Goal: Information Seeking & Learning: Learn about a topic

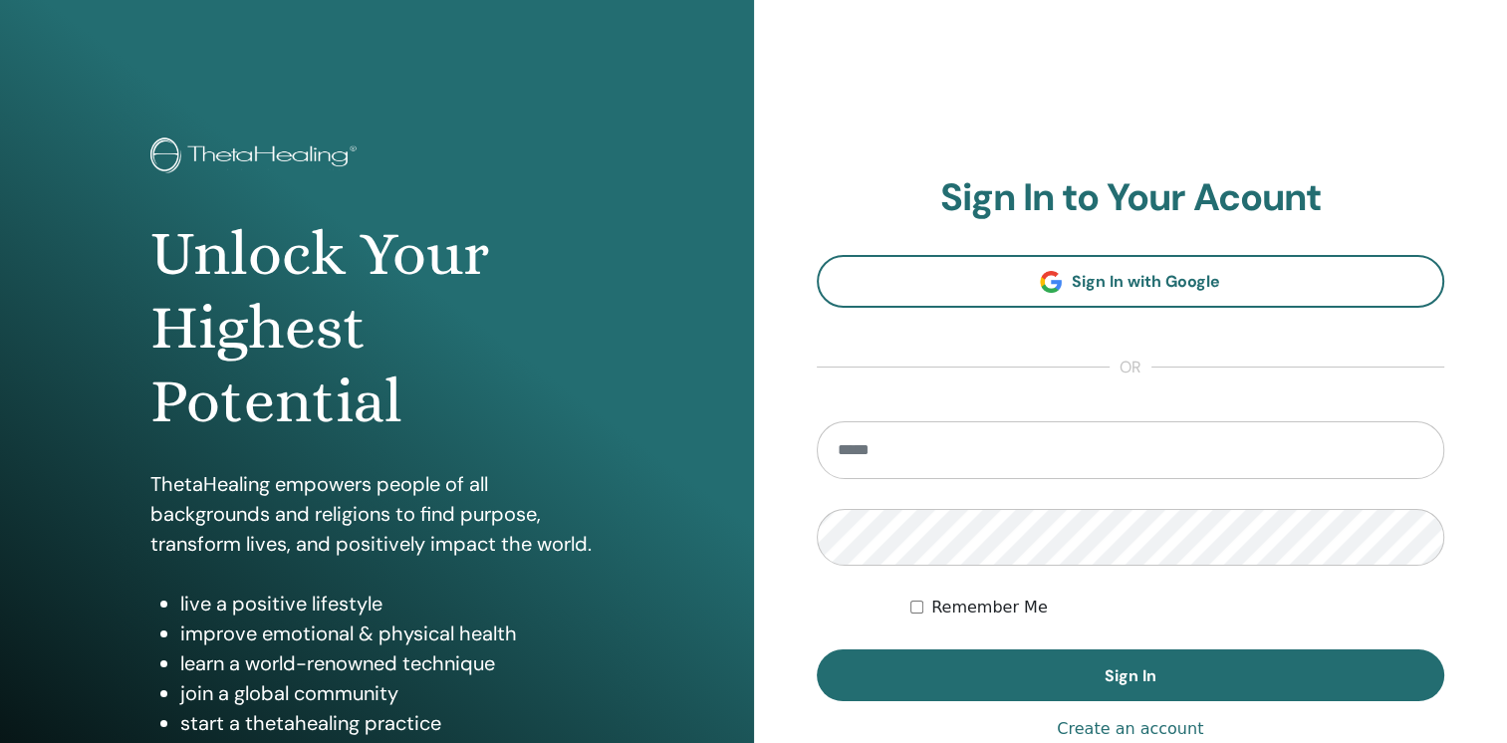
drag, startPoint x: 837, startPoint y: 450, endPoint x: 778, endPoint y: 385, distance: 87.4
click at [778, 385] on div "**********" at bounding box center [1131, 478] width 754 height 956
click at [838, 443] on input "email" at bounding box center [1131, 450] width 629 height 58
type input "**********"
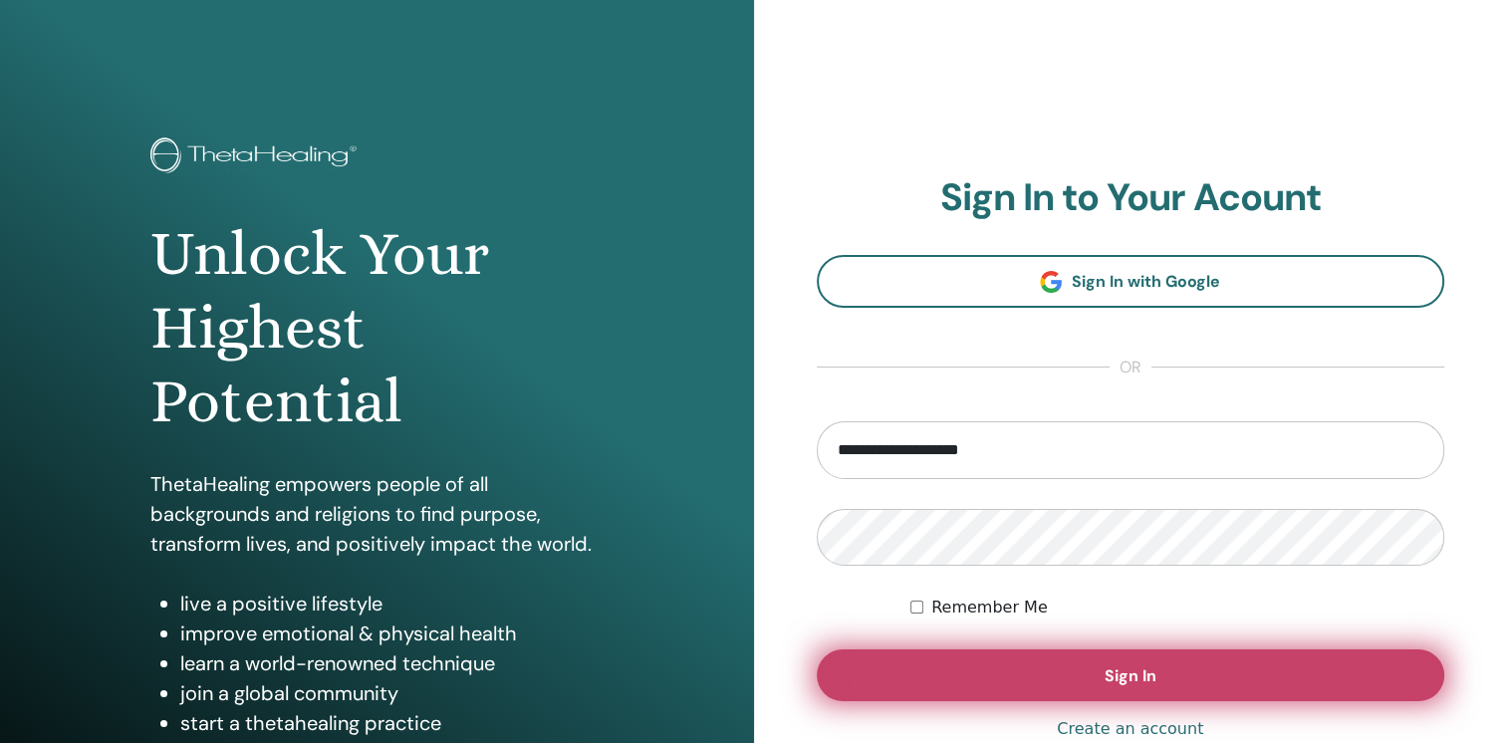
click at [1166, 682] on button "Sign In" at bounding box center [1131, 675] width 629 height 52
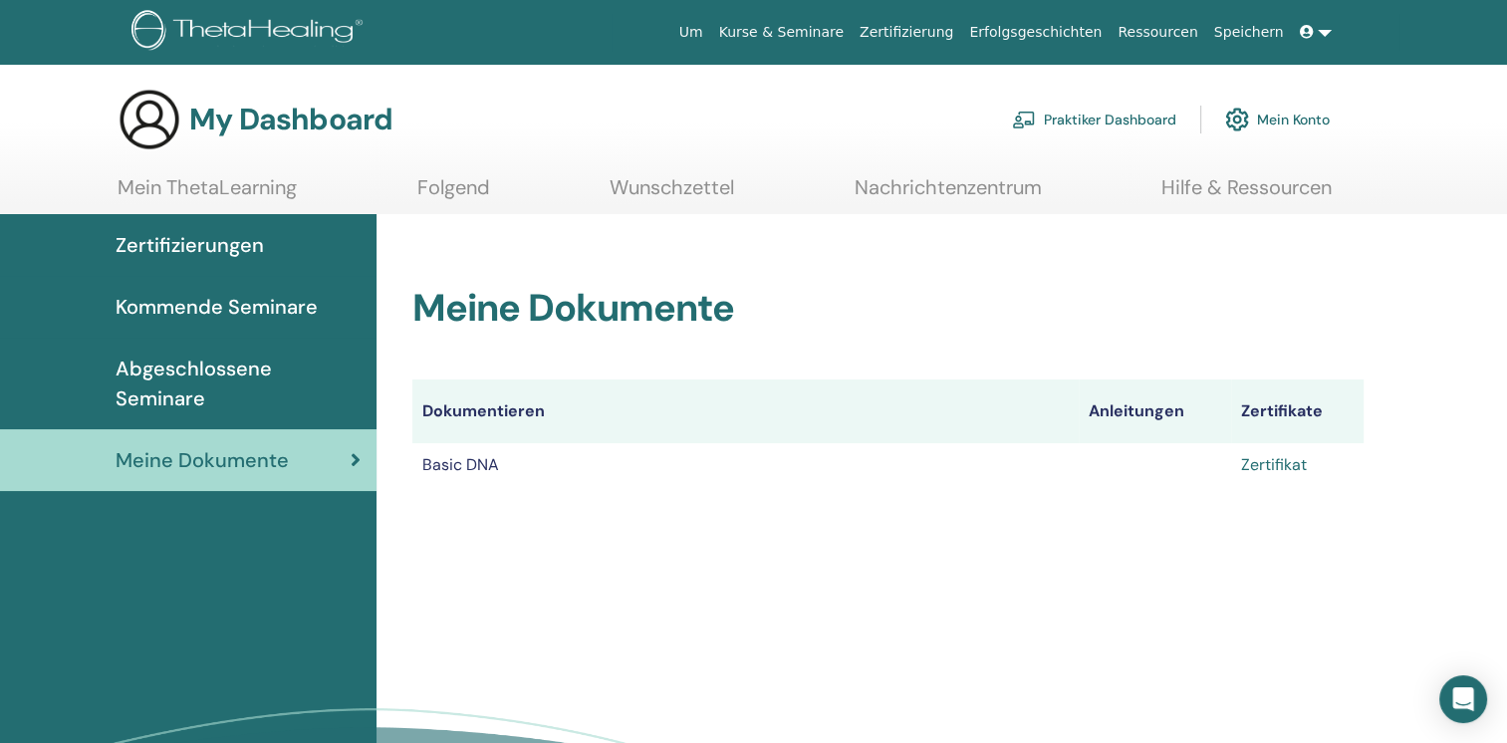
click at [1272, 466] on link "Zertifikat" at bounding box center [1274, 464] width 66 height 21
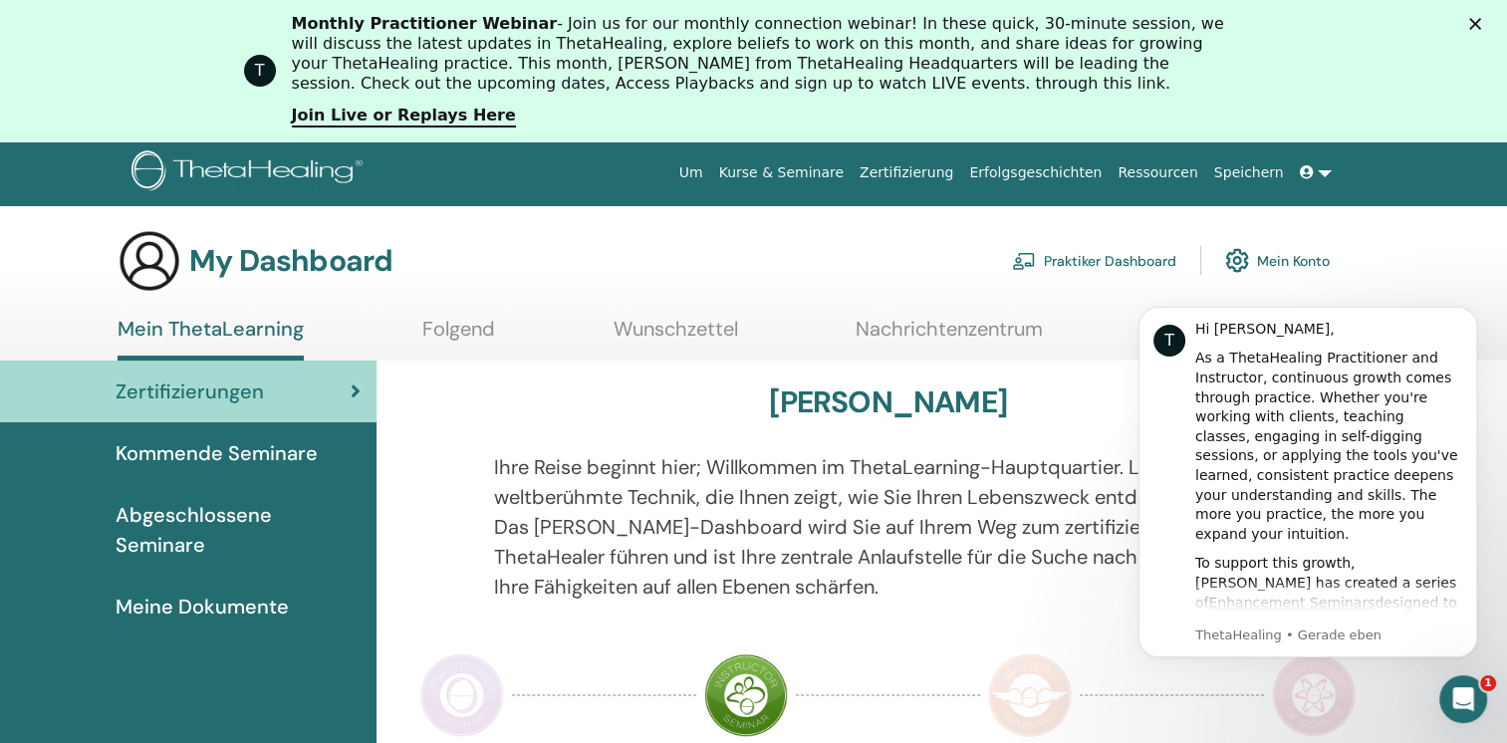
click at [893, 235] on div "My Dashboard Praktiker Dashboard Mein Konto" at bounding box center [724, 261] width 1212 height 64
click at [1470, 317] on icon "Dismiss notification" at bounding box center [1471, 312] width 11 height 11
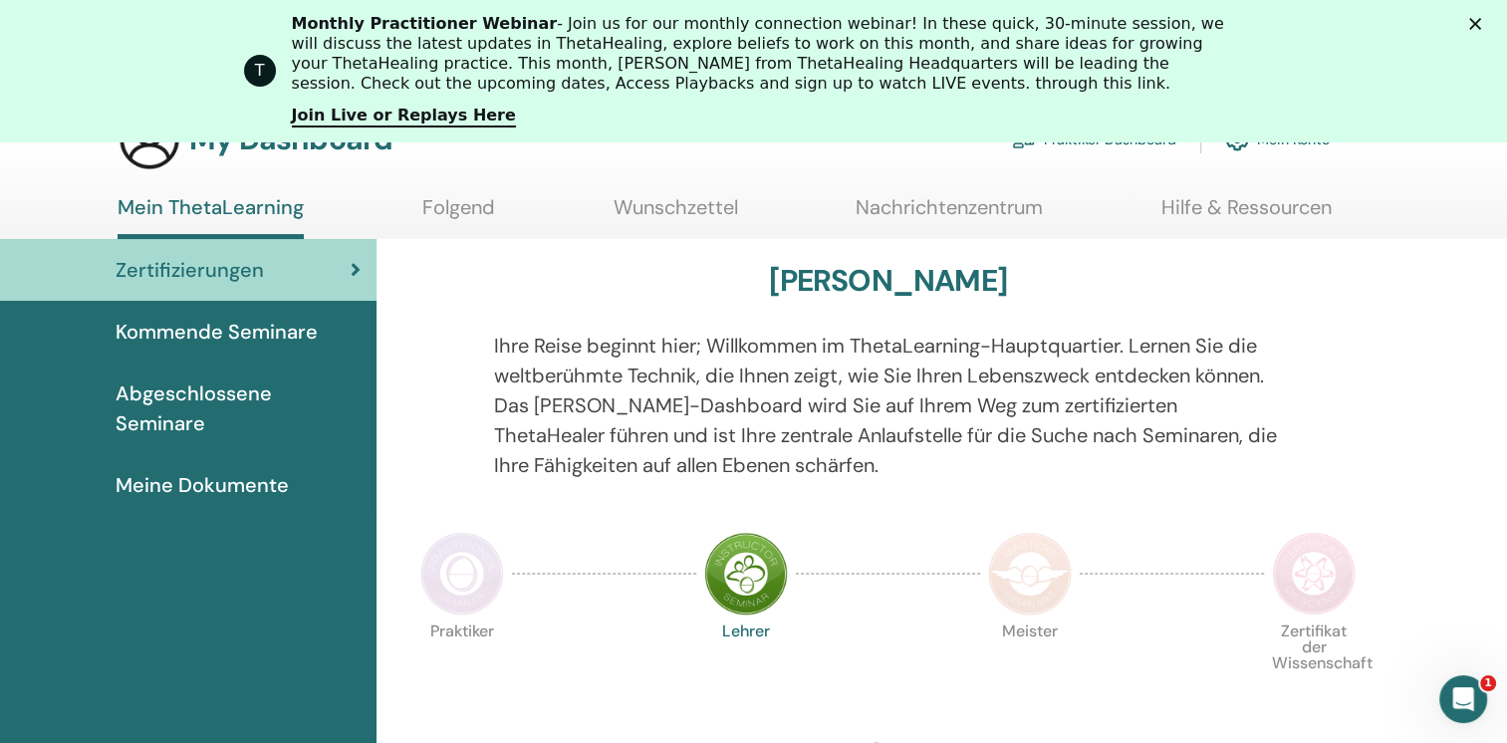
scroll to position [132, 0]
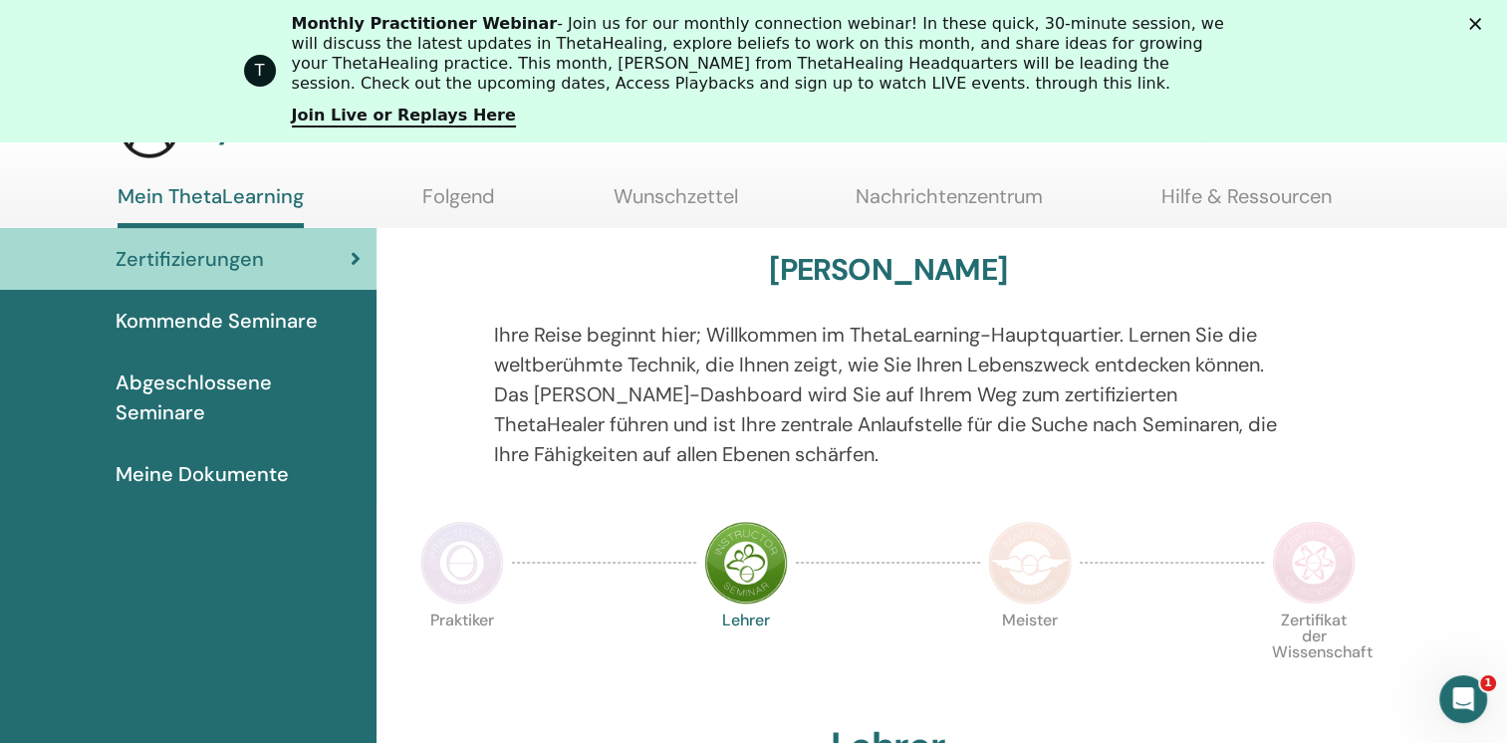
click at [275, 319] on span "Kommende Seminare" at bounding box center [217, 321] width 202 height 30
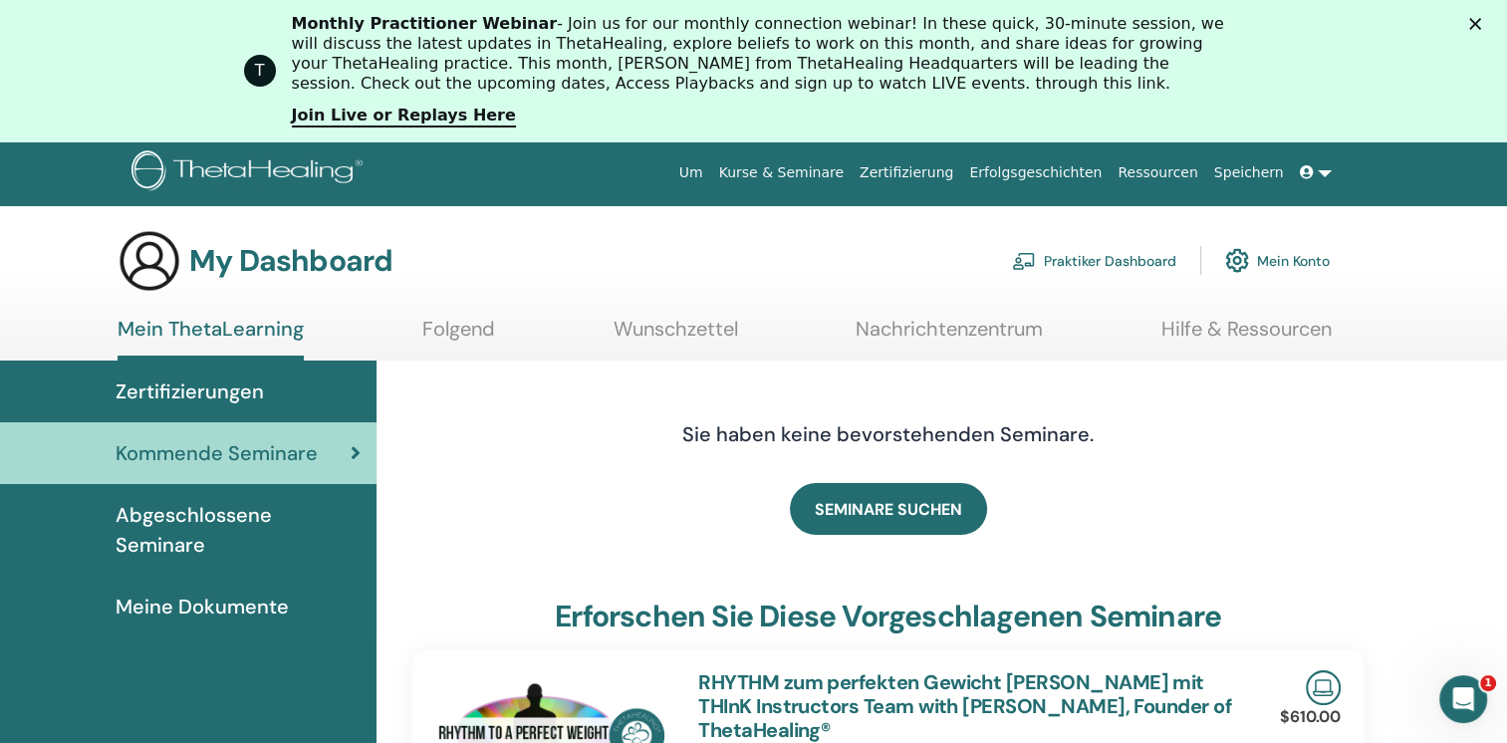
click at [179, 385] on span "Zertifizierungen" at bounding box center [190, 392] width 148 height 30
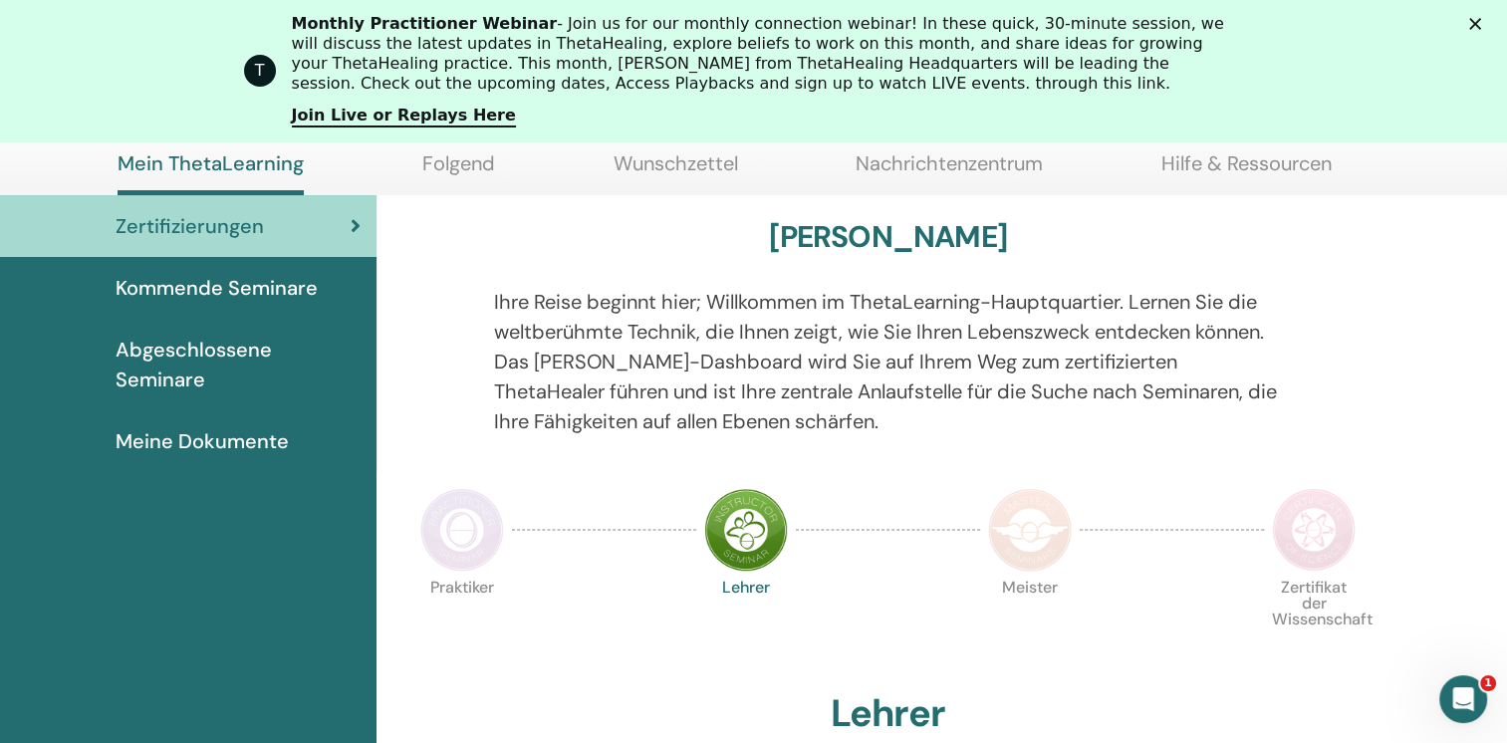
scroll to position [83, 0]
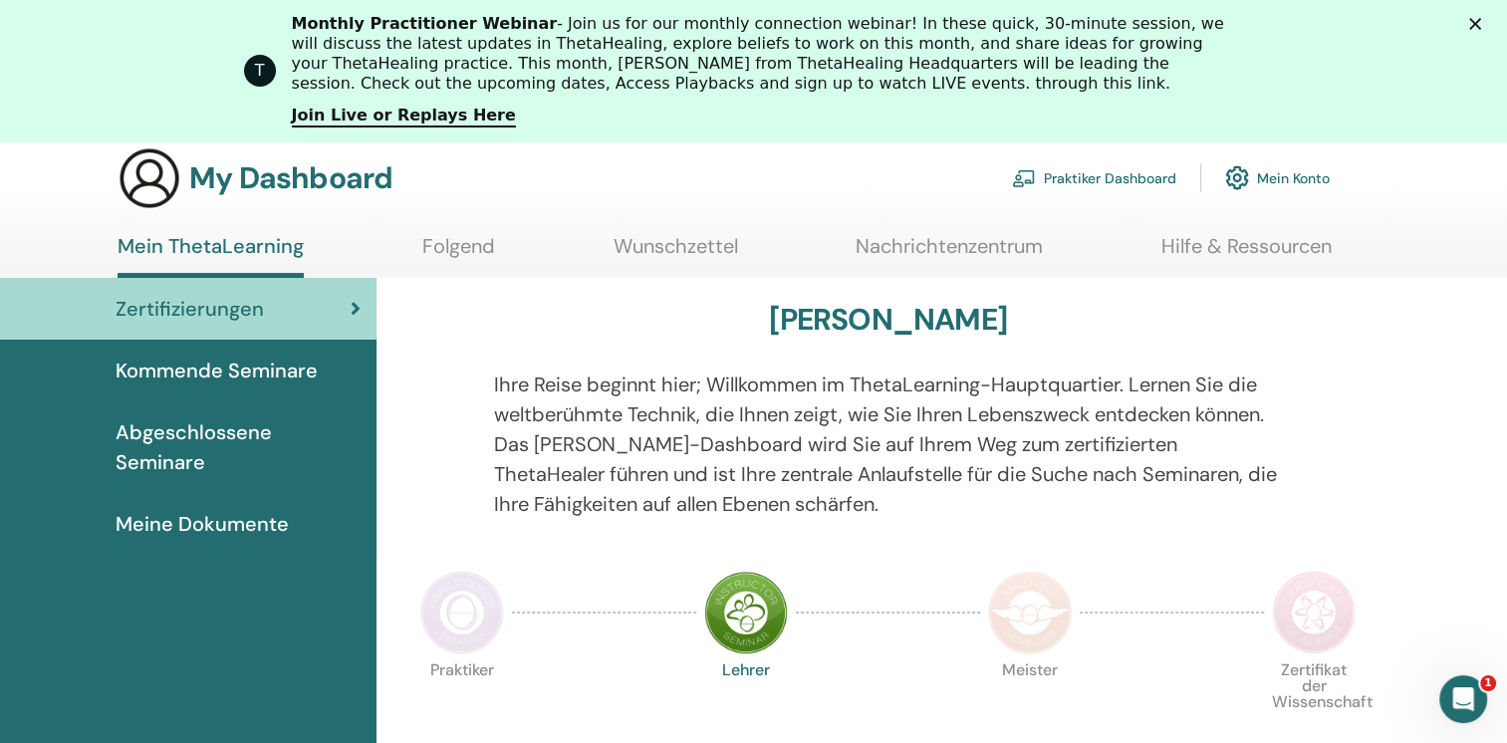
click at [238, 428] on span "Abgeschlossene Seminare" at bounding box center [238, 447] width 245 height 60
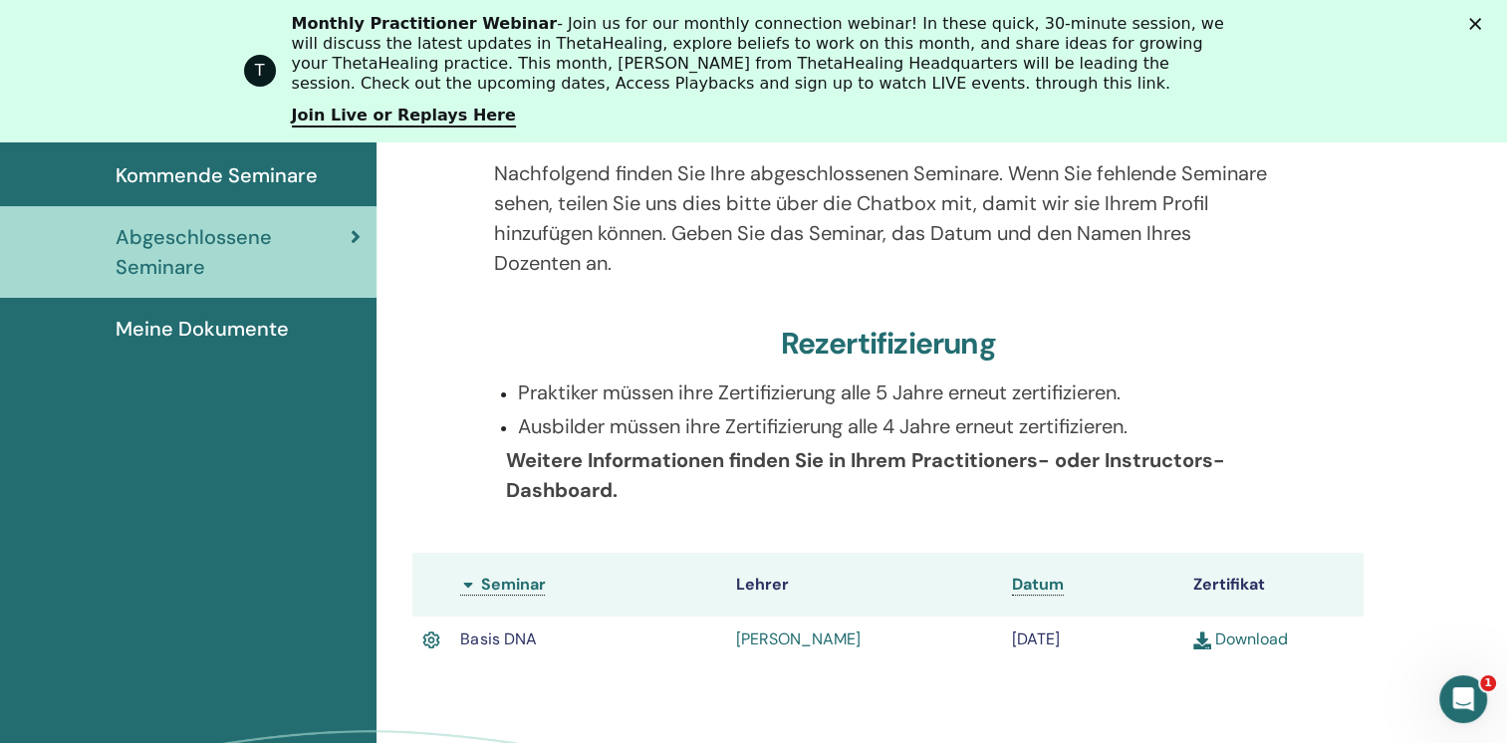
scroll to position [336, 0]
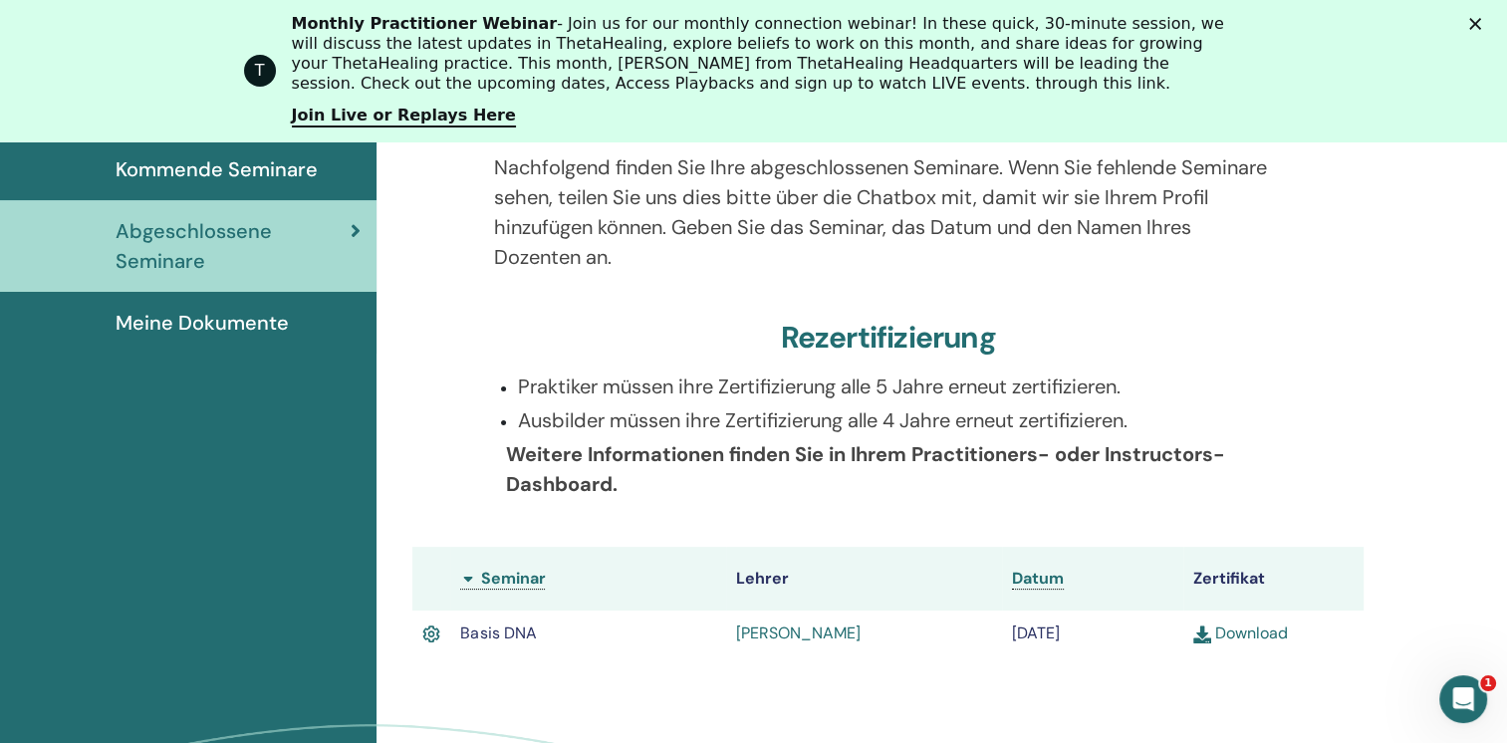
click at [1258, 636] on link "Download" at bounding box center [1240, 633] width 95 height 21
click at [218, 323] on span "Meine Dokumente" at bounding box center [202, 323] width 173 height 30
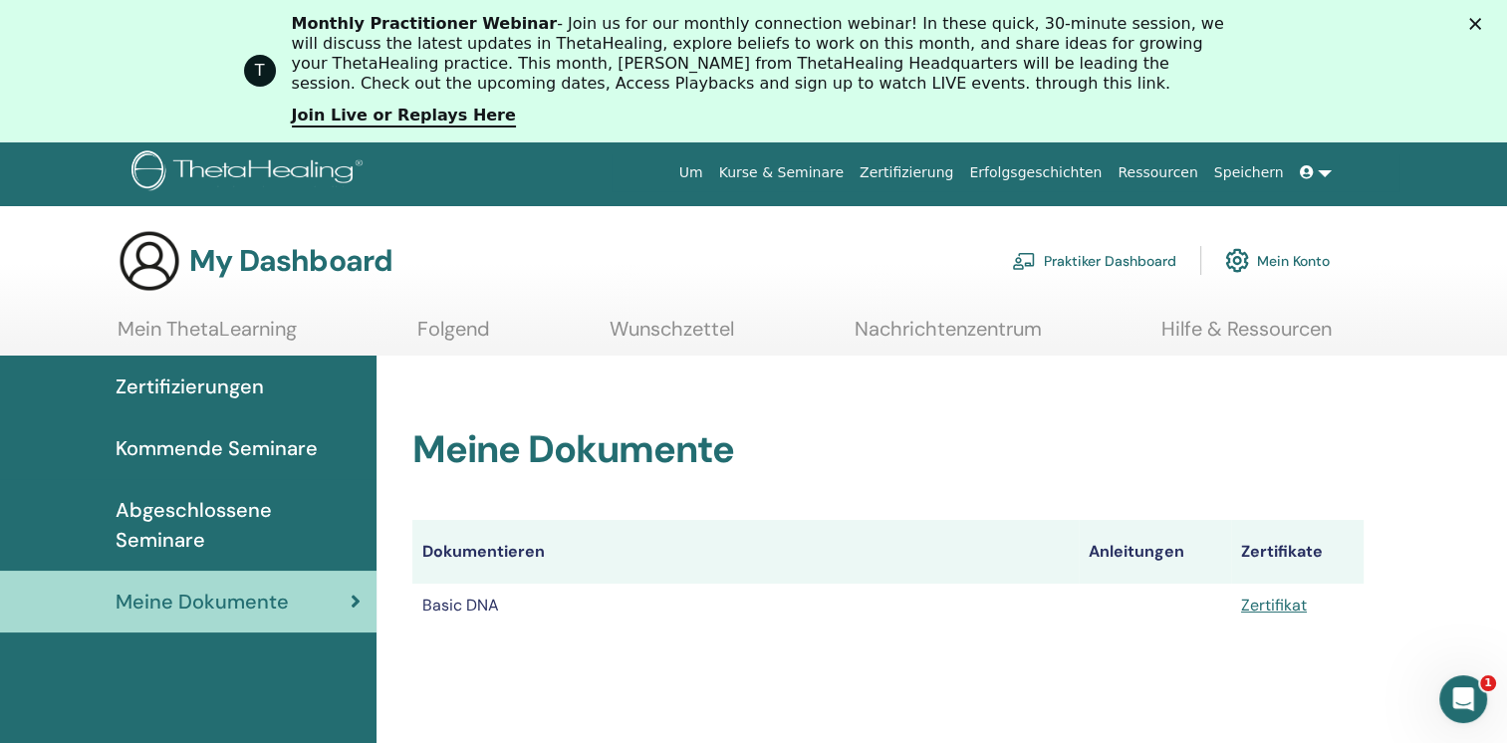
click at [177, 515] on span "Abgeschlossene Seminare" at bounding box center [238, 525] width 245 height 60
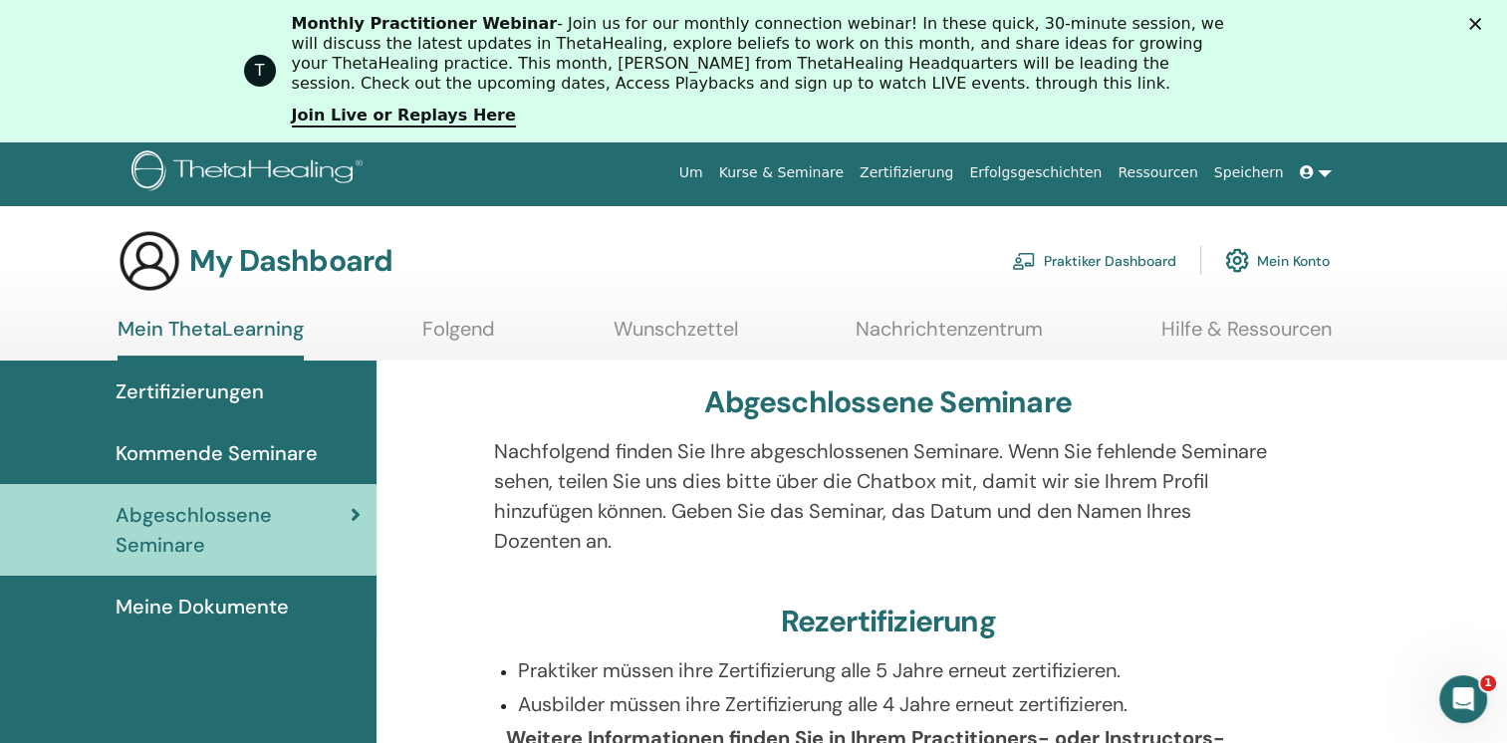
click at [223, 445] on span "Kommende Seminare" at bounding box center [217, 453] width 202 height 30
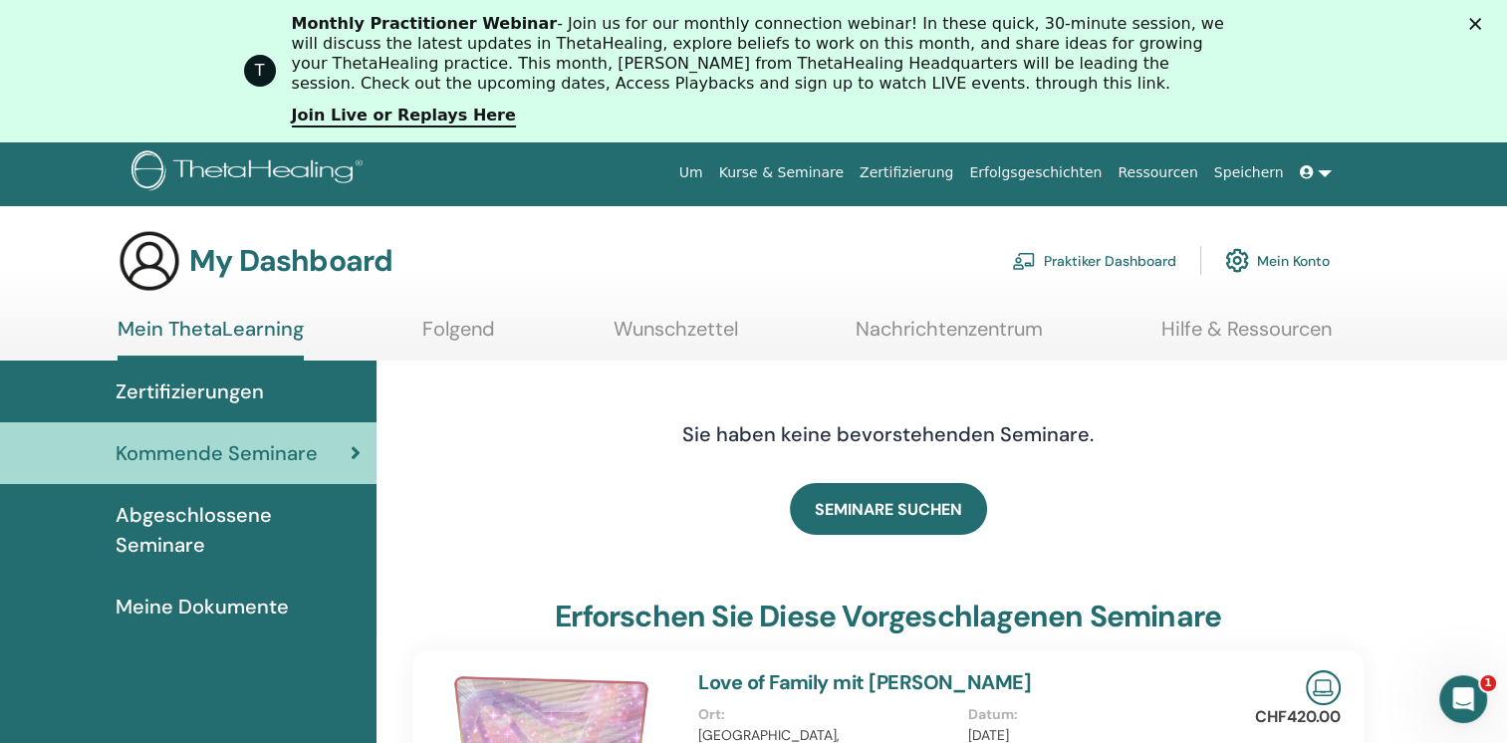
click at [466, 326] on link "Folgend" at bounding box center [458, 336] width 73 height 39
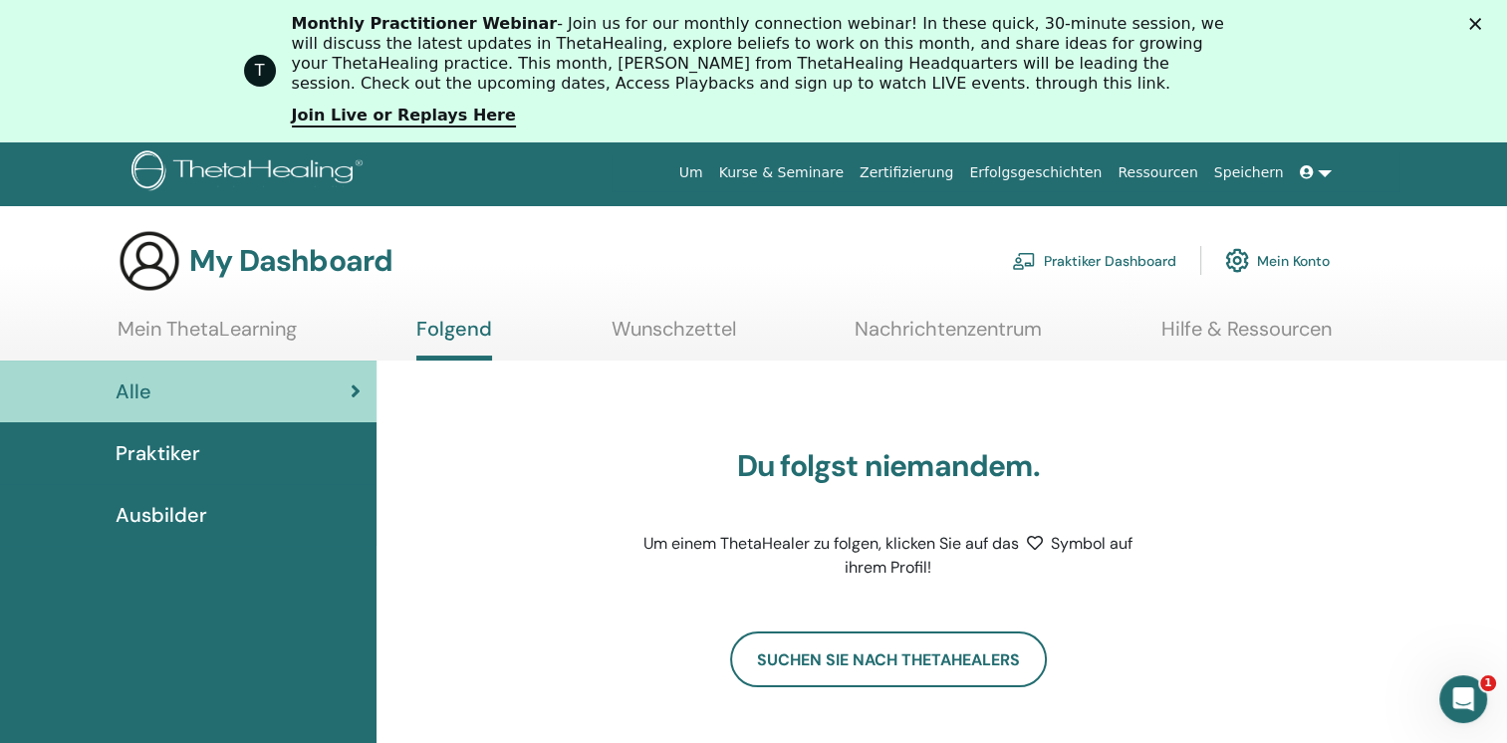
click at [1080, 257] on link "Praktiker Dashboard" at bounding box center [1094, 260] width 164 height 44
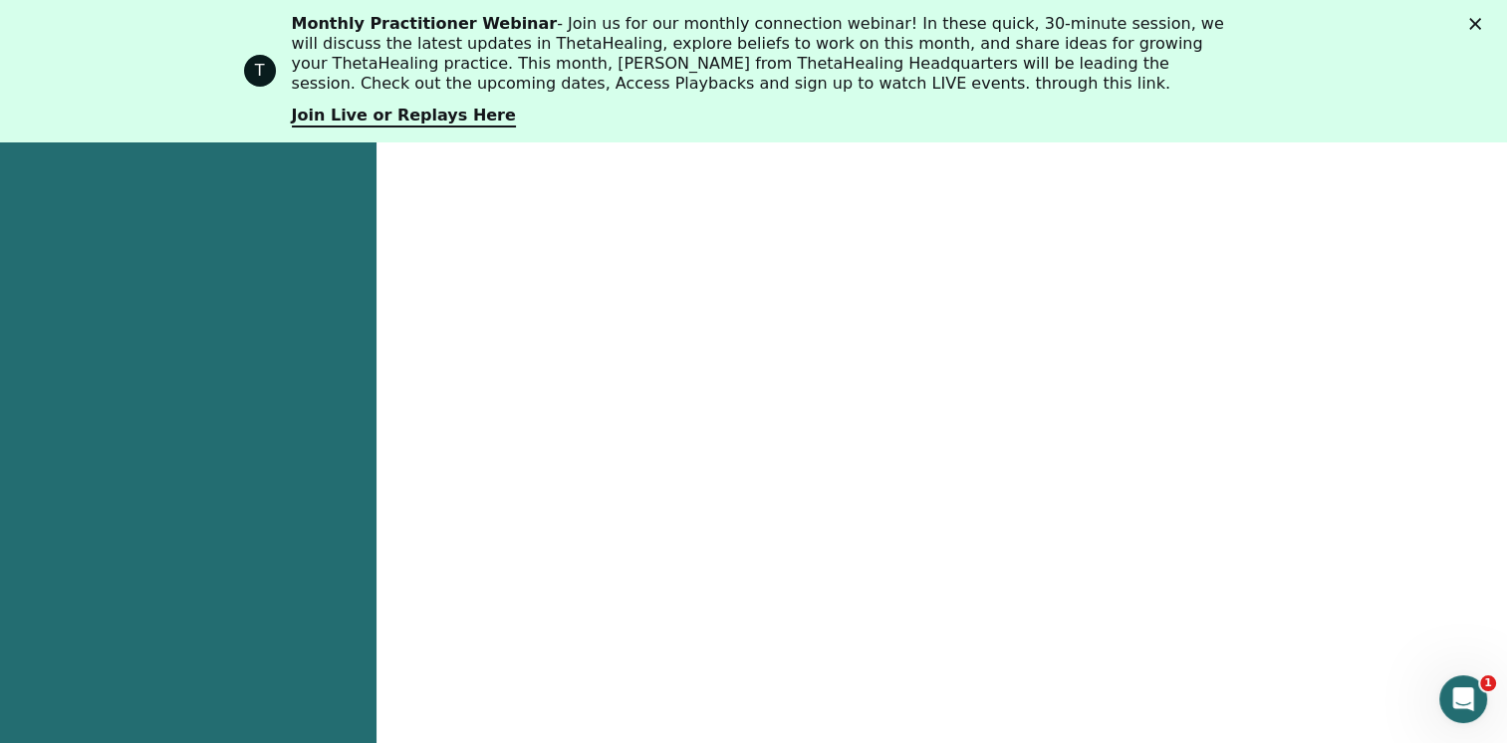
scroll to position [1185, 0]
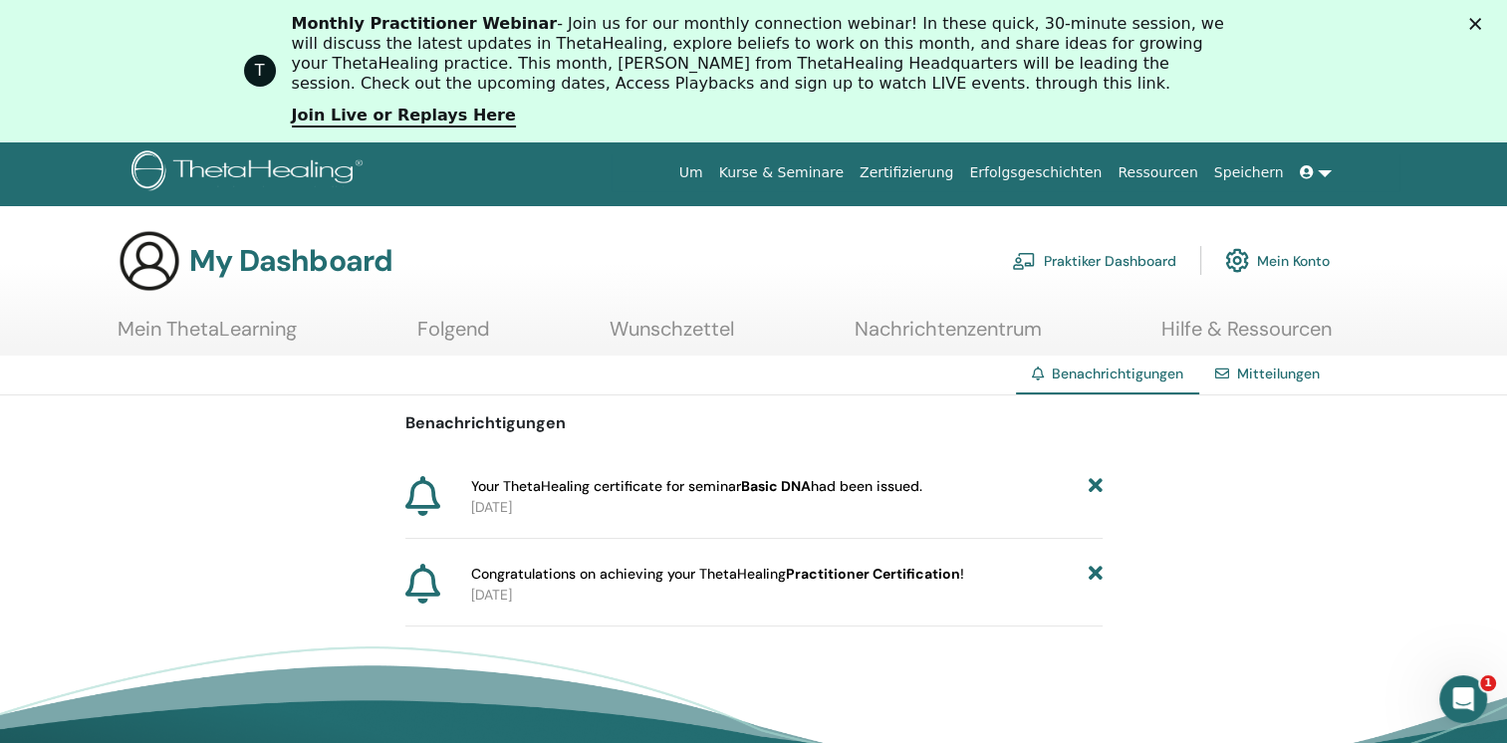
click at [1281, 563] on div "Benachrichtigungen Your ThetaHealing certificate for seminar Basic DNA had been…" at bounding box center [753, 510] width 1507 height 231
click at [1372, 313] on section "My Dashboard Praktiker Dashboard Mein Konto Mein ThetaLearning Folgend Wunschze…" at bounding box center [753, 292] width 1507 height 127
click at [1311, 542] on div "Benachrichtigungen Your ThetaHealing certificate for seminar Basic DNA had been…" at bounding box center [753, 510] width 1507 height 231
click at [1464, 689] on icon "Intercom-Nachrichtendienst öffnen" at bounding box center [1460, 696] width 33 height 33
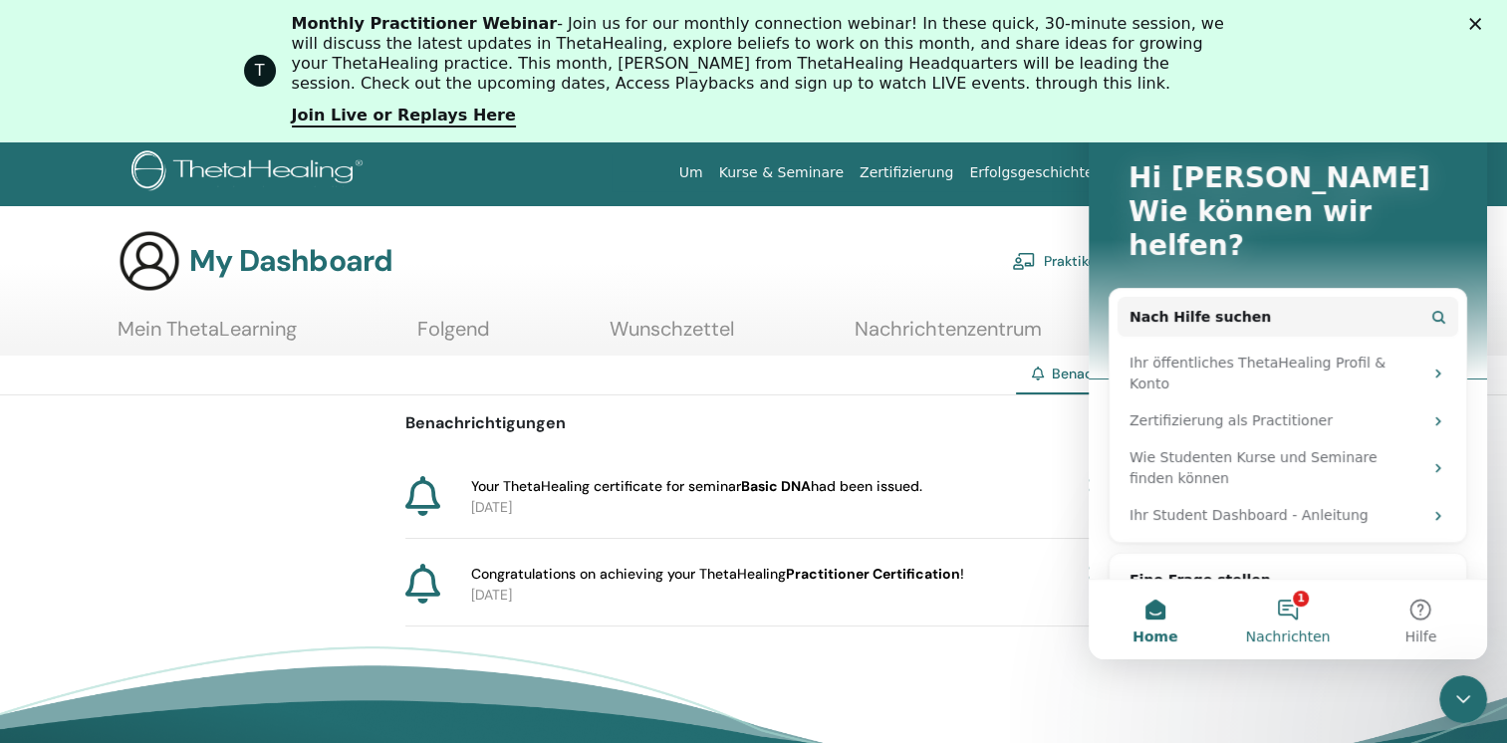
click at [1290, 612] on button "1 Nachrichten" at bounding box center [1287, 620] width 132 height 80
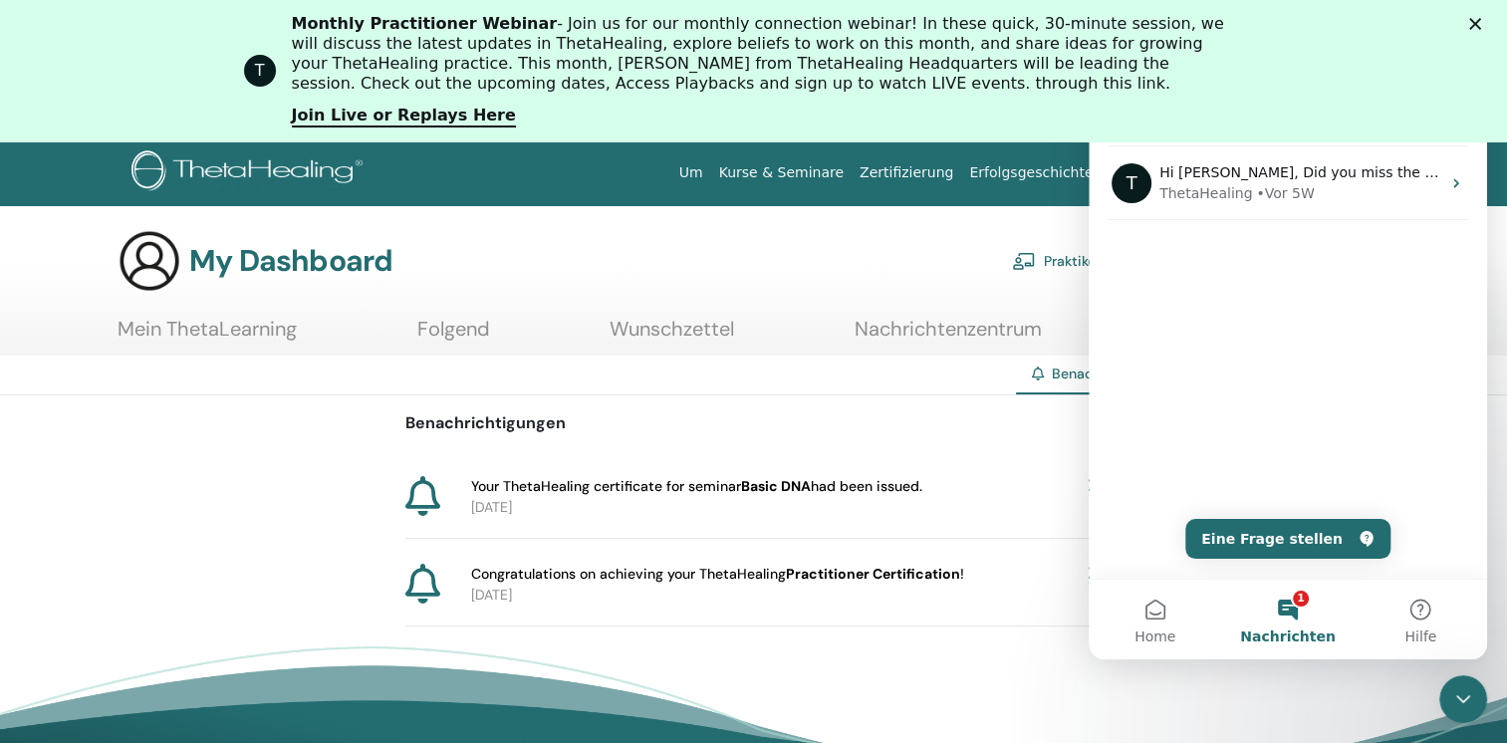
click at [1044, 490] on div "Your ThetaHealing certificate for seminar Basic DNA had been issued." at bounding box center [787, 486] width 632 height 21
click at [331, 428] on div "Benachrichtigungen Your ThetaHealing certificate for seminar Basic DNA had been…" at bounding box center [753, 510] width 1507 height 231
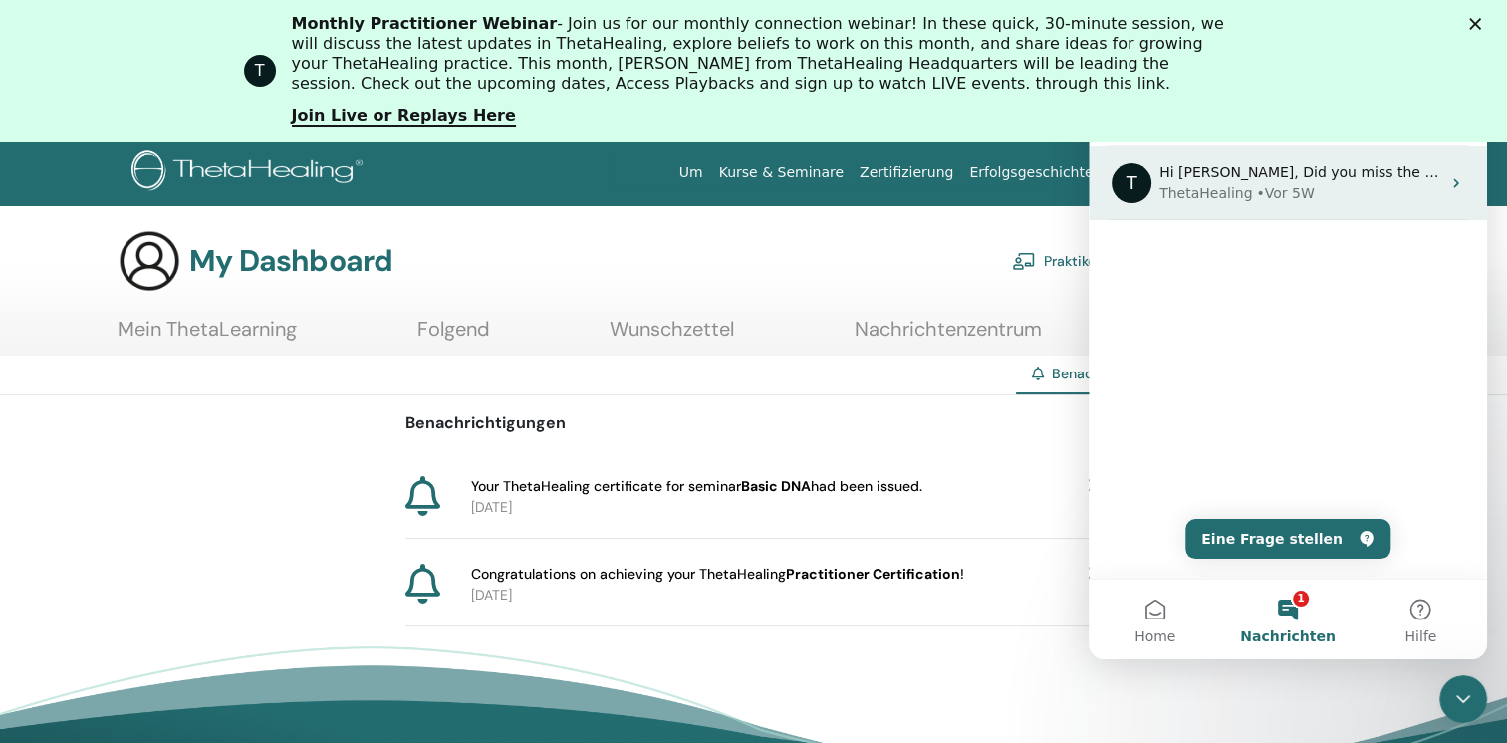
click at [1471, 146] on div "T Hi [PERSON_NAME], Did you miss the LIVE Basic DNA Enhancement with [PERSON_NA…" at bounding box center [1288, 183] width 398 height 74
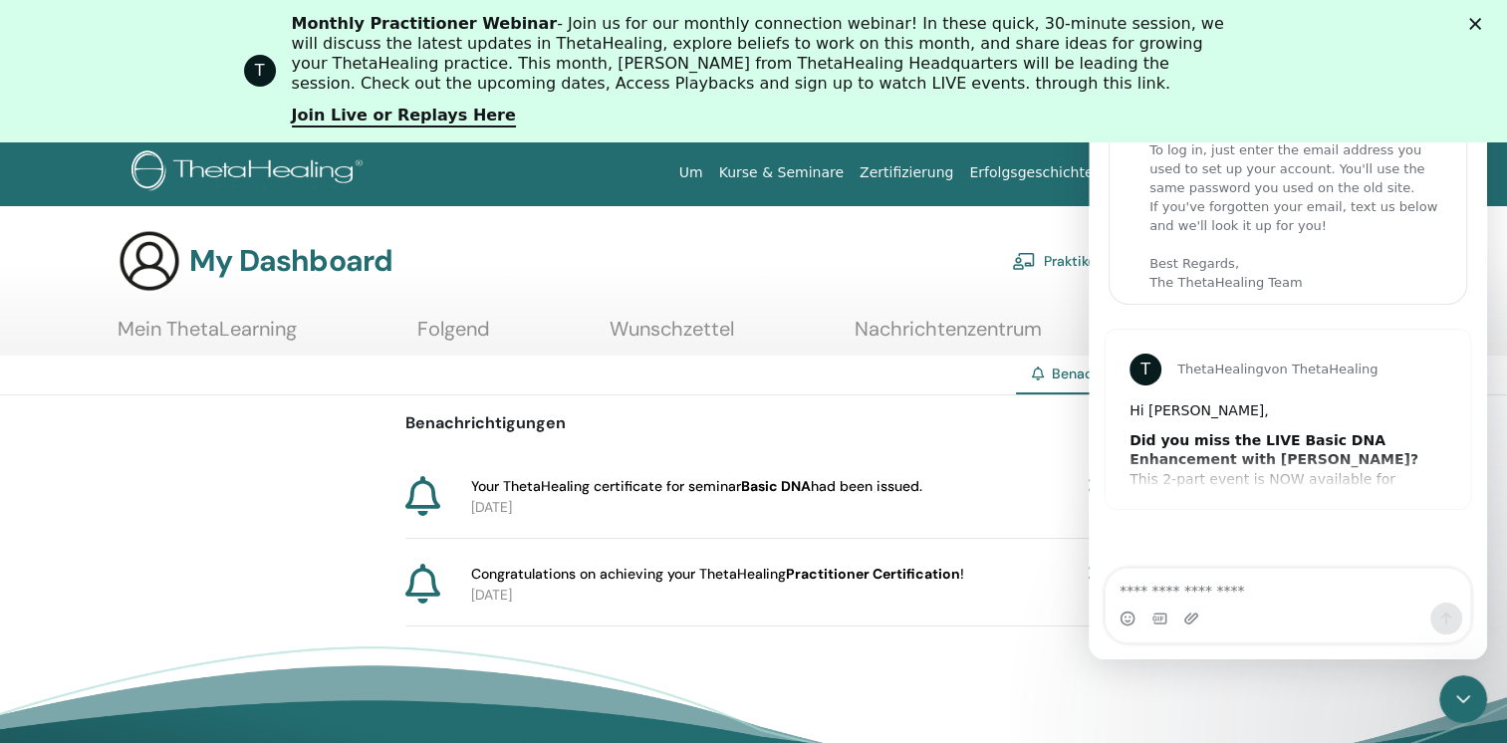
click at [837, 173] on link "Kurse & Seminare" at bounding box center [781, 172] width 140 height 37
